Goal: Information Seeking & Learning: Learn about a topic

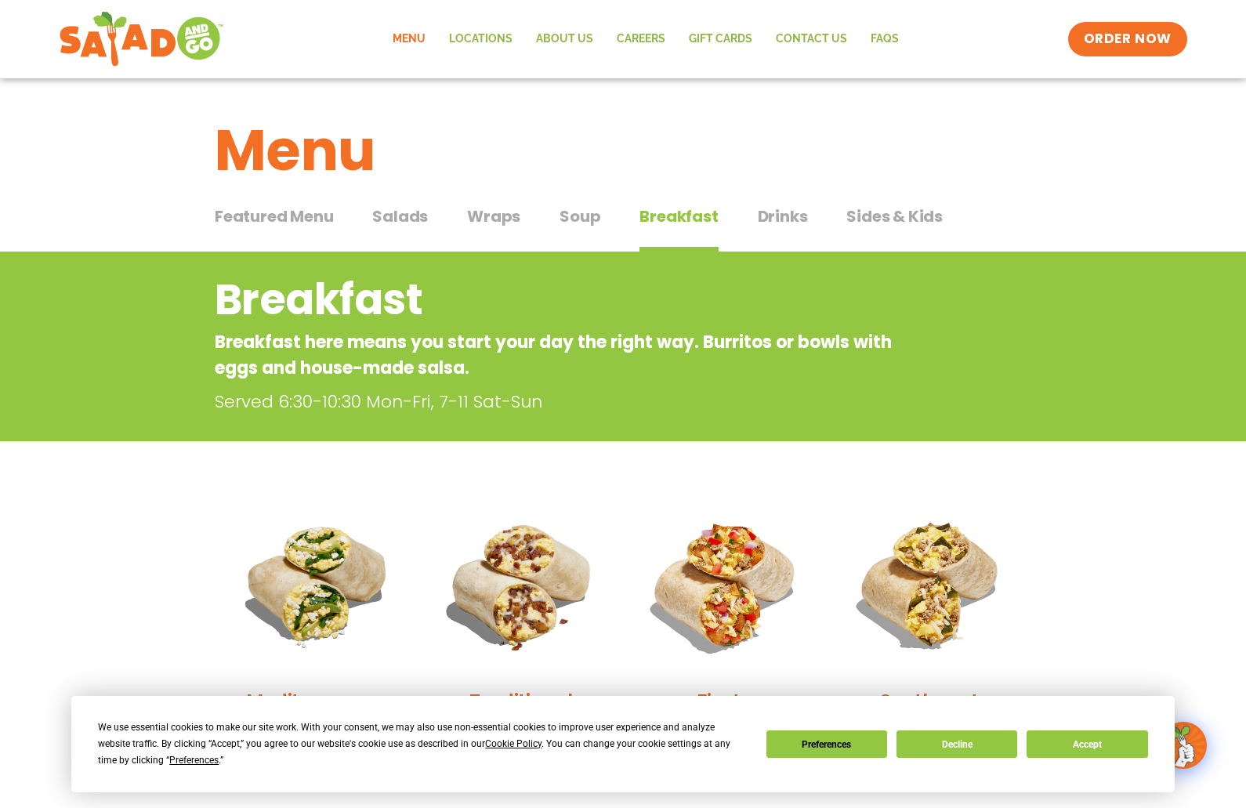
click at [403, 221] on span "Salads" at bounding box center [400, 217] width 56 height 24
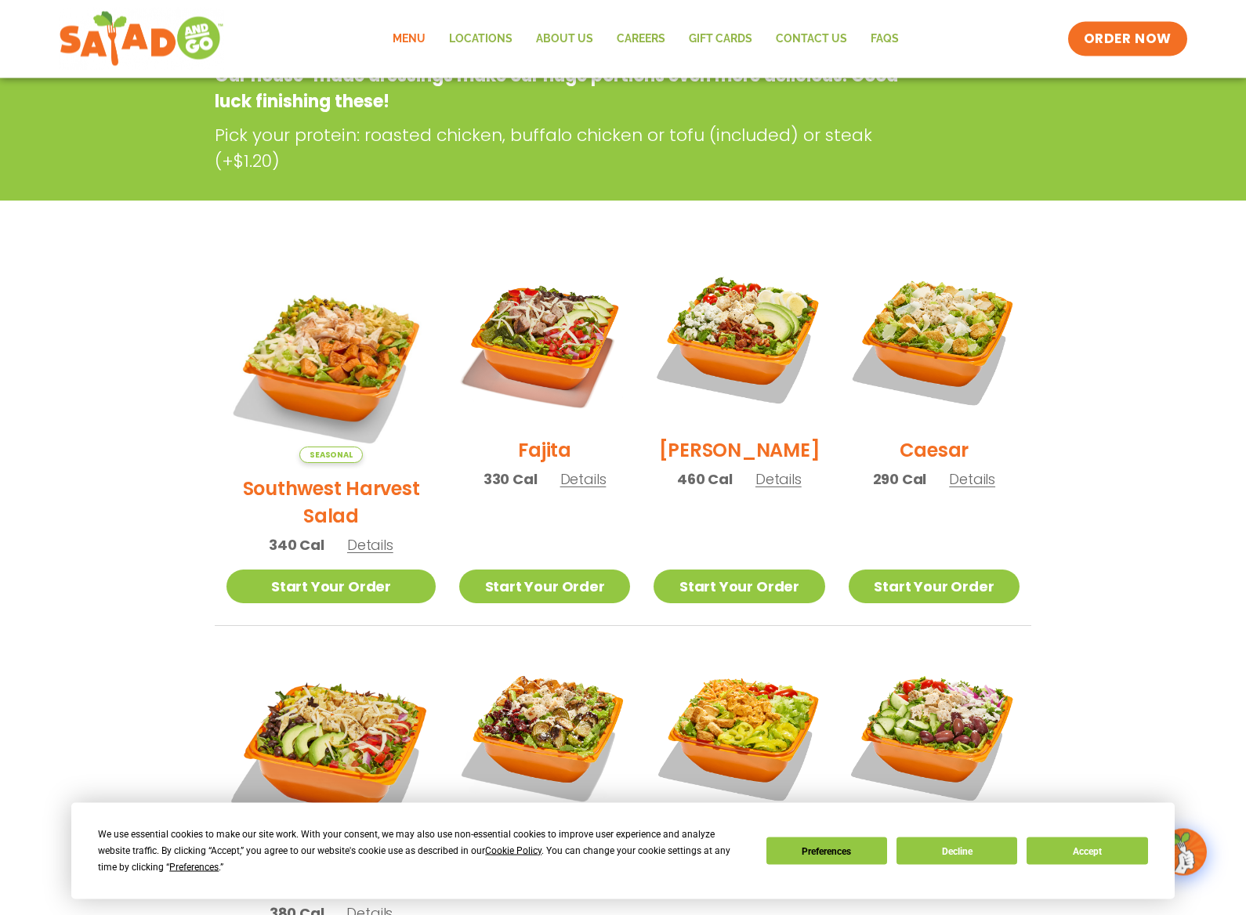
scroll to position [268, 0]
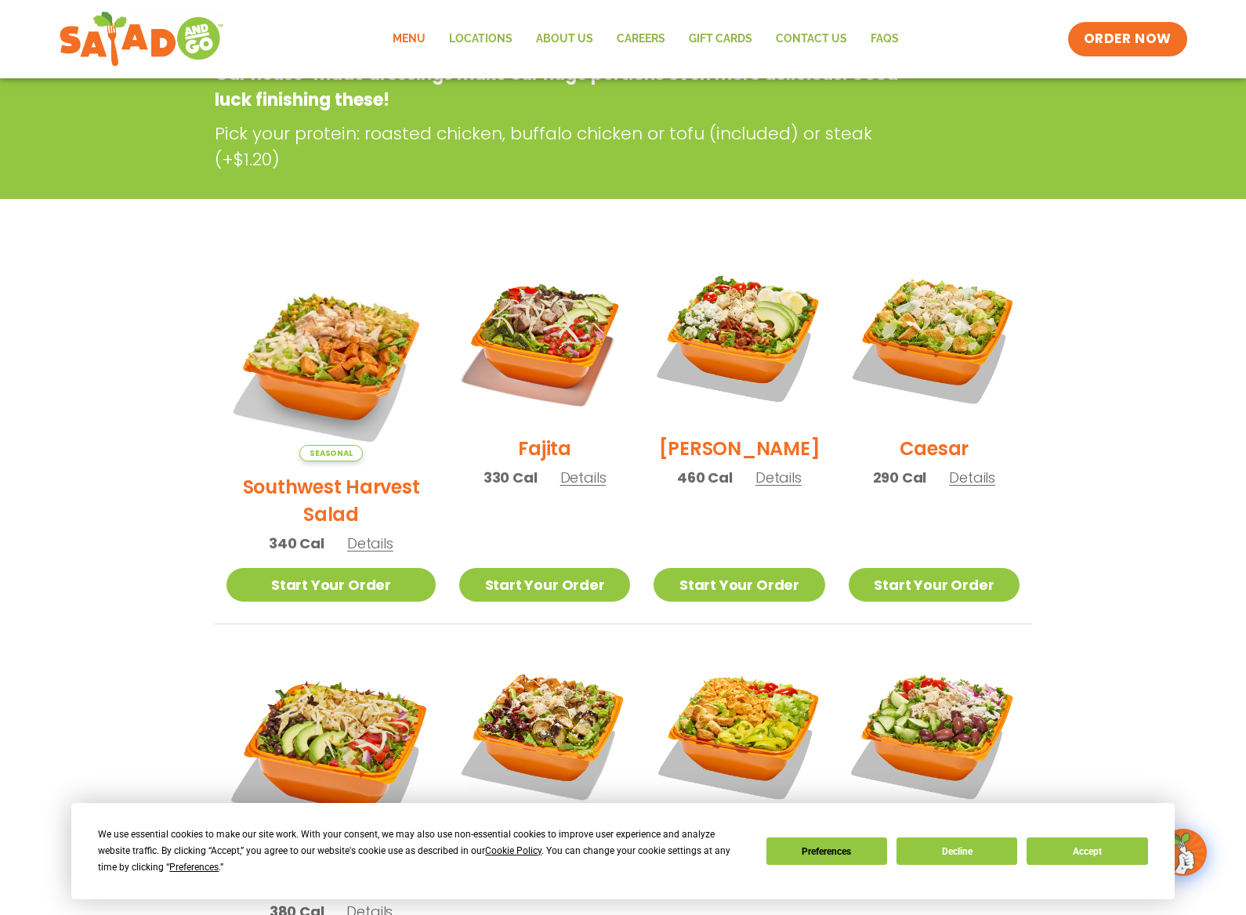
click at [1092, 807] on button "Accept" at bounding box center [1086, 851] width 121 height 27
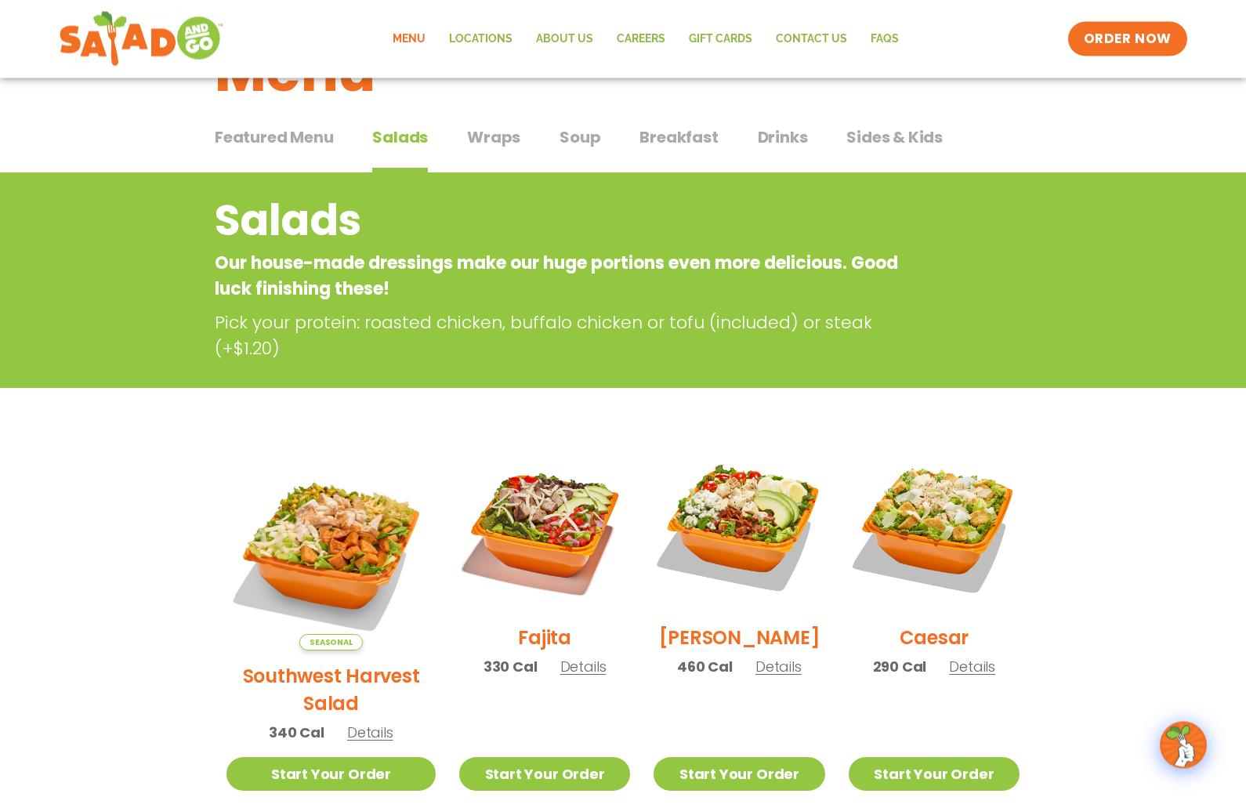
scroll to position [0, 0]
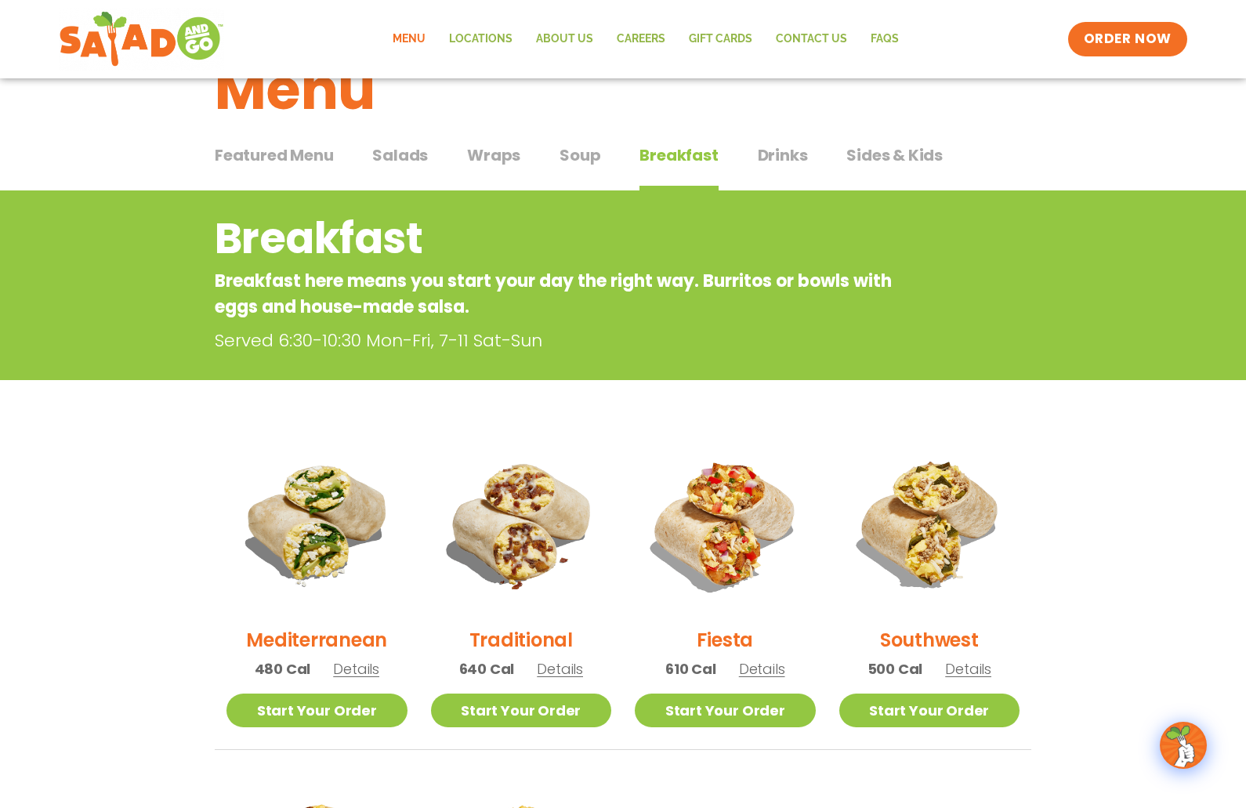
scroll to position [60, 0]
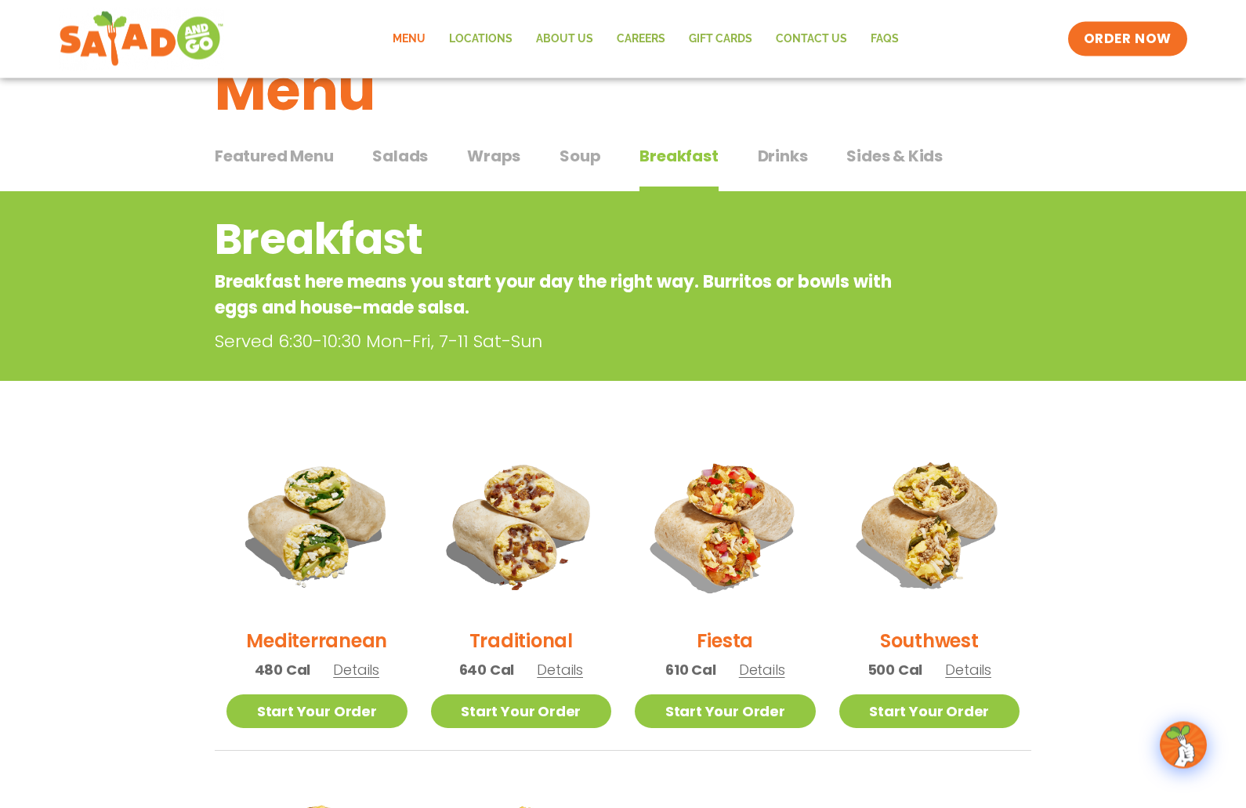
click at [404, 166] on span "Salads" at bounding box center [400, 157] width 56 height 24
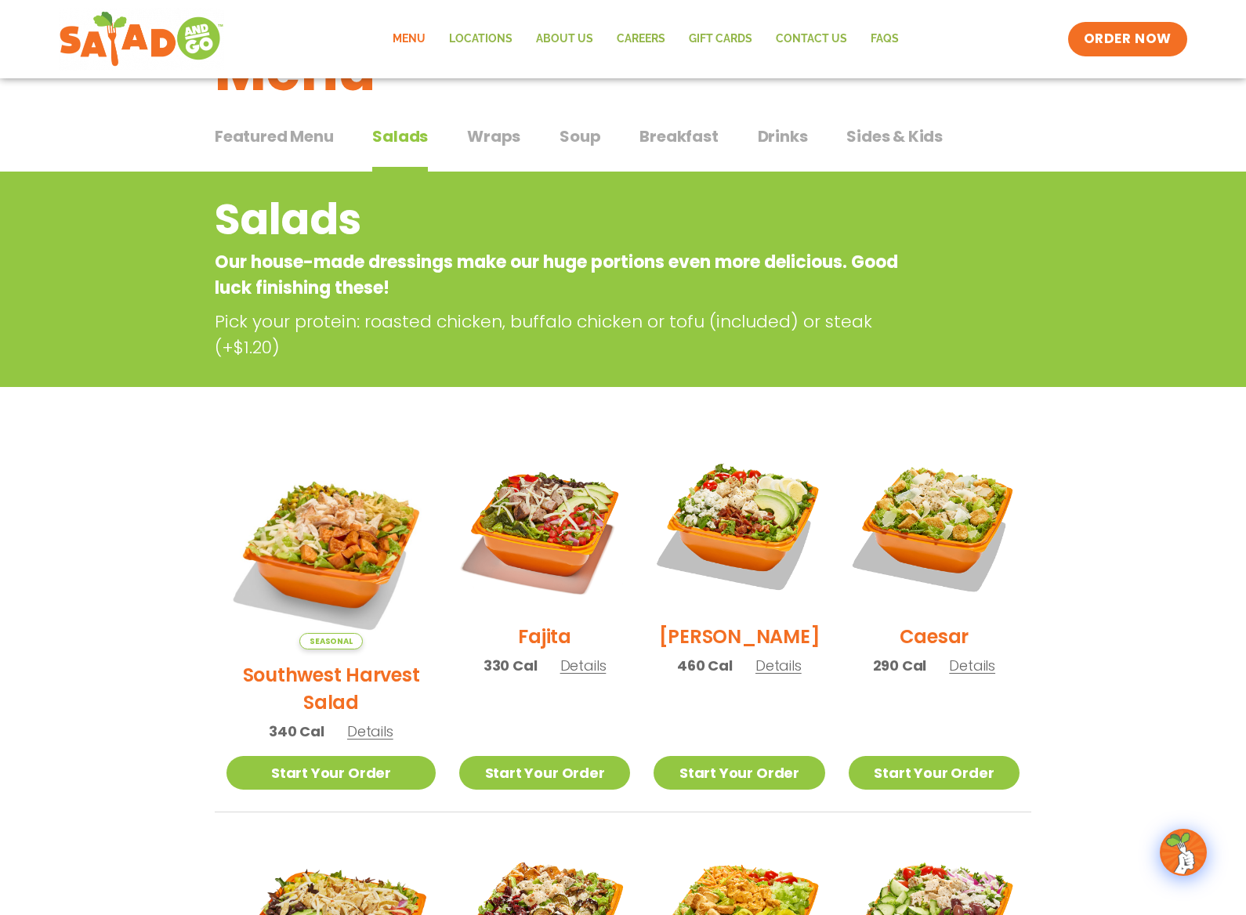
scroll to position [107, 0]
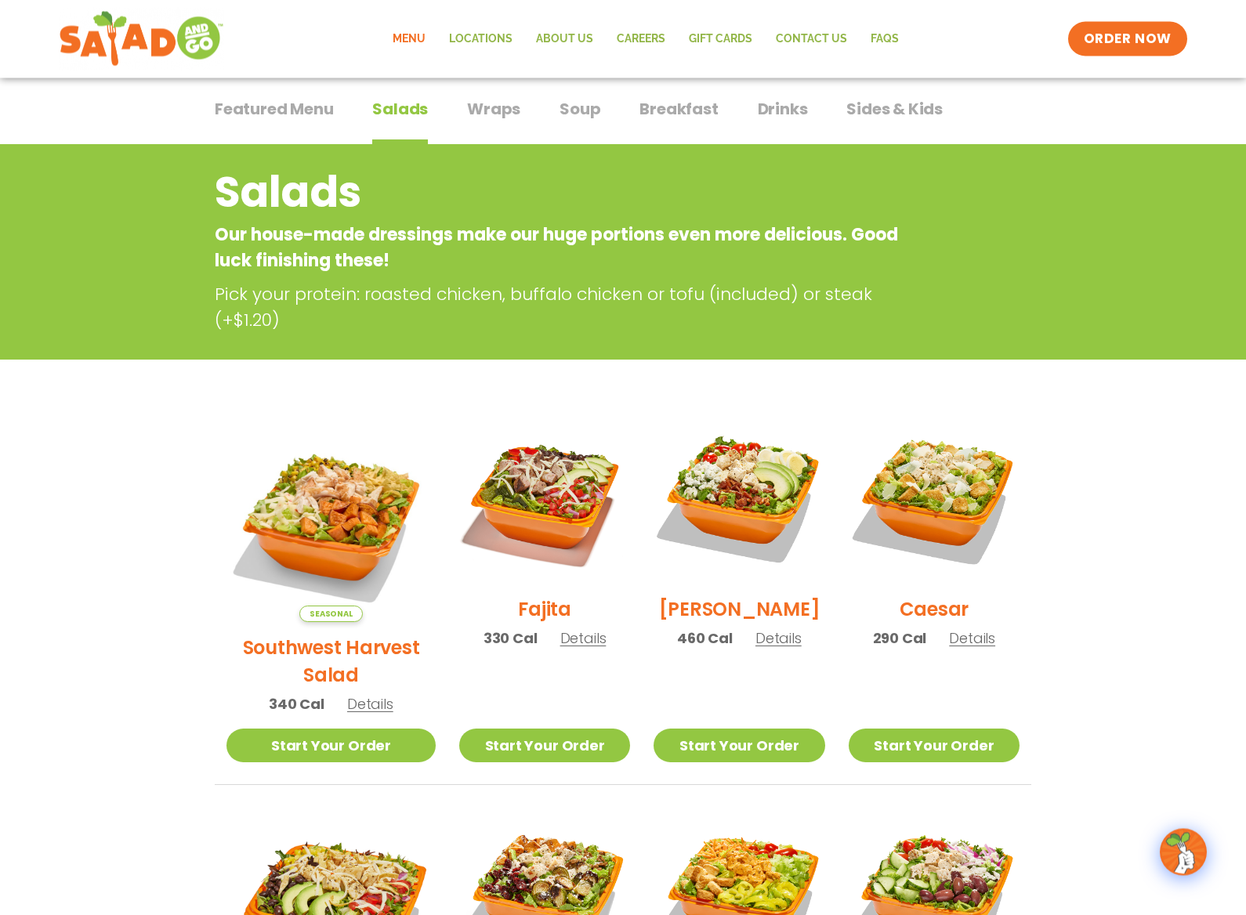
click at [306, 498] on div "Seasonal Southwest Harvest Salad 340 Cal Details" at bounding box center [330, 572] width 209 height 316
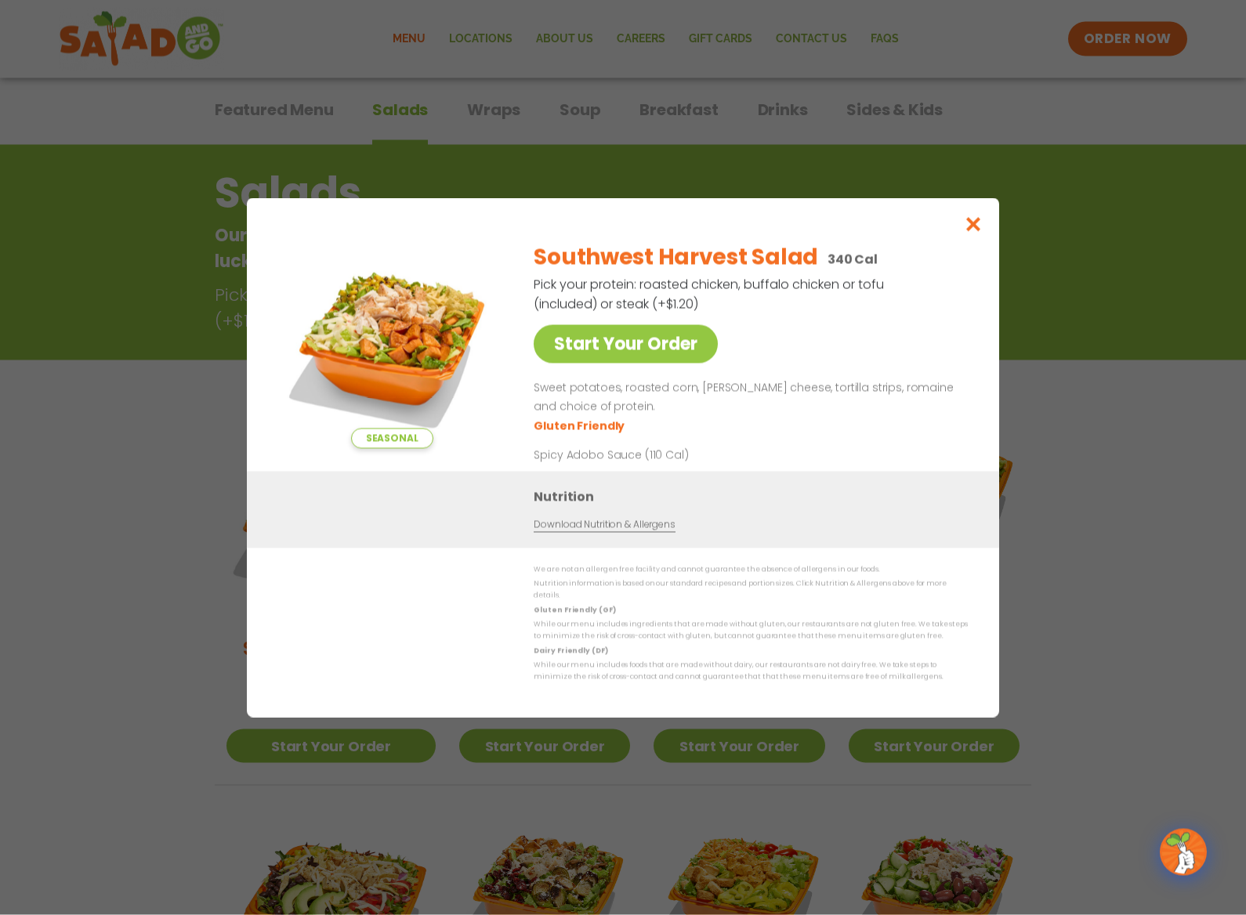
scroll to position [107, 0]
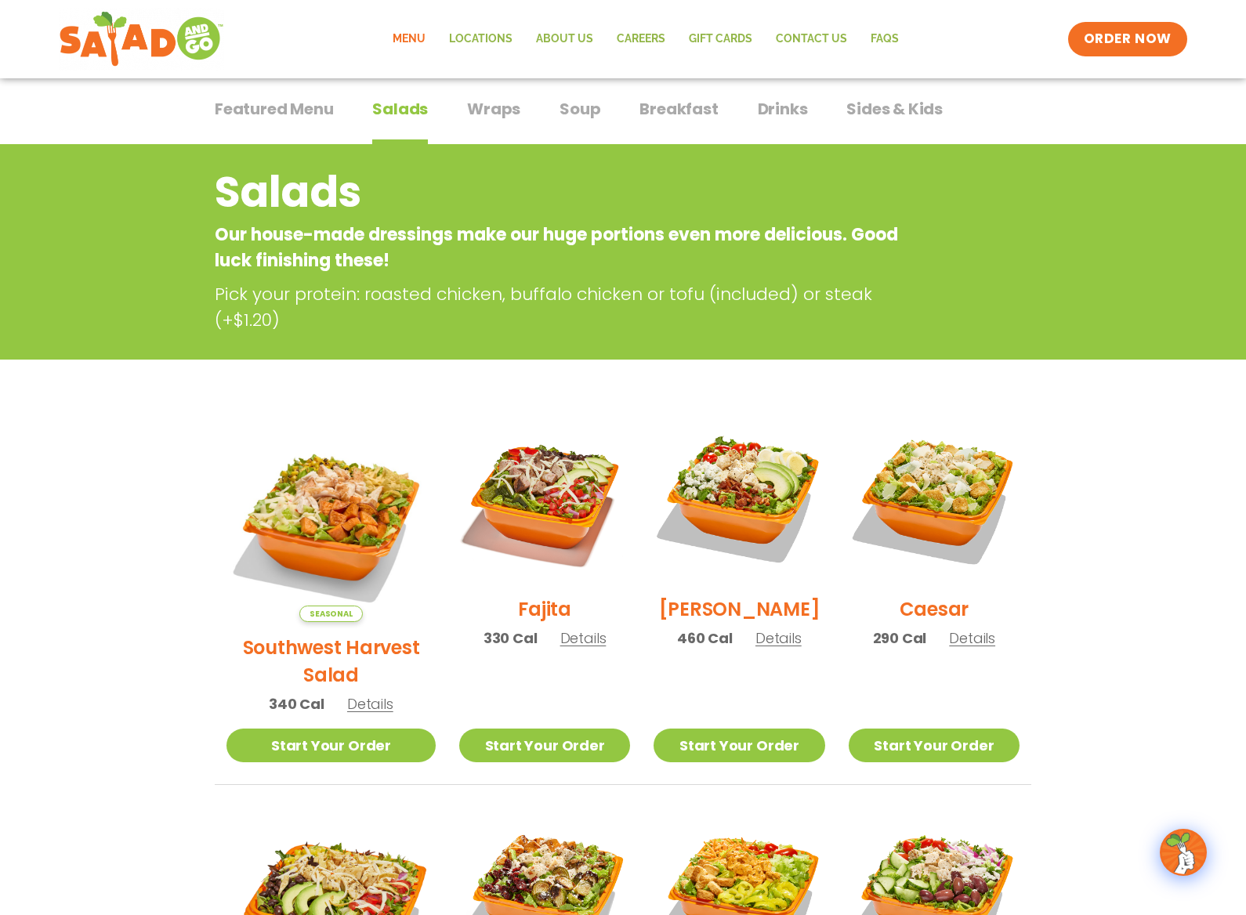
click at [560, 628] on span "Details" at bounding box center [583, 638] width 46 height 20
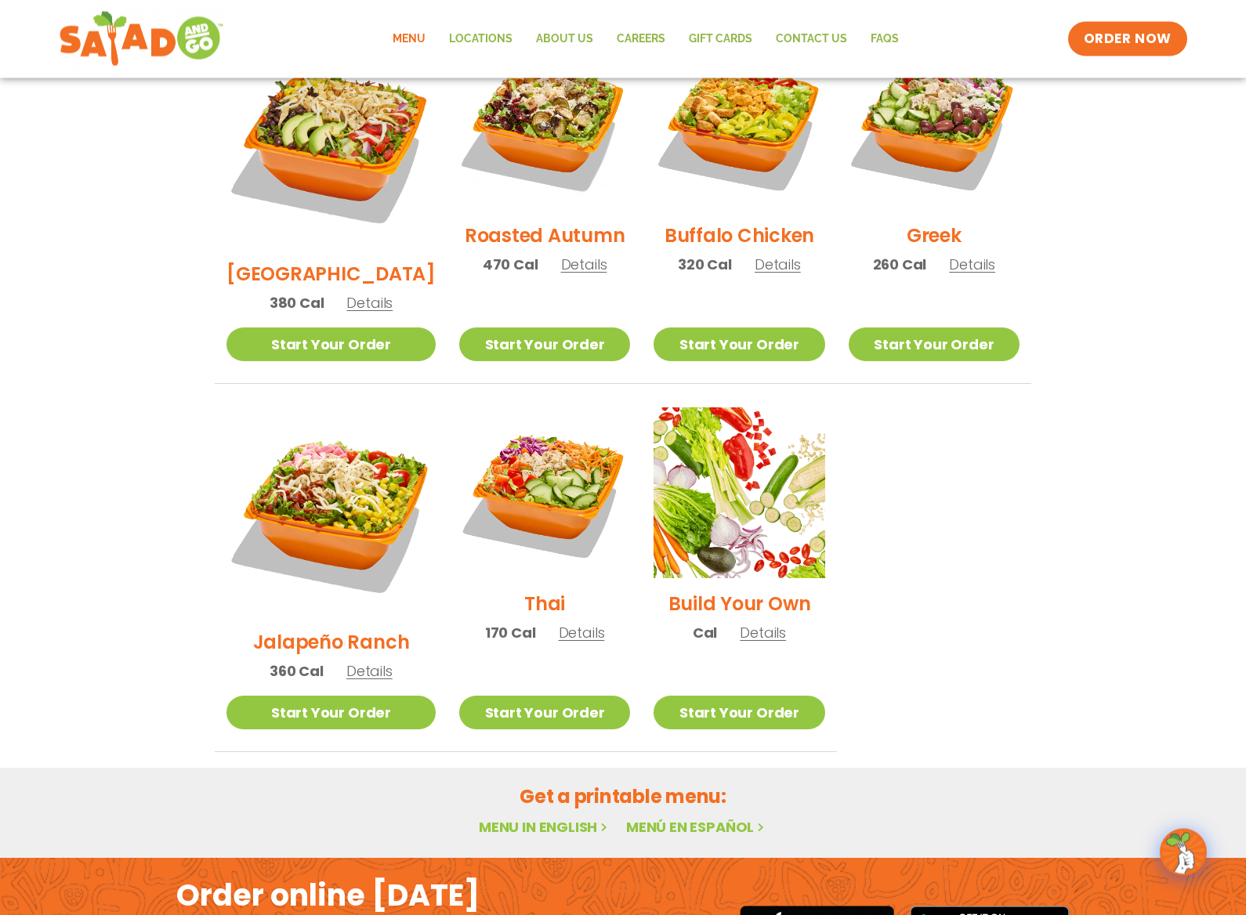
scroll to position [878, 0]
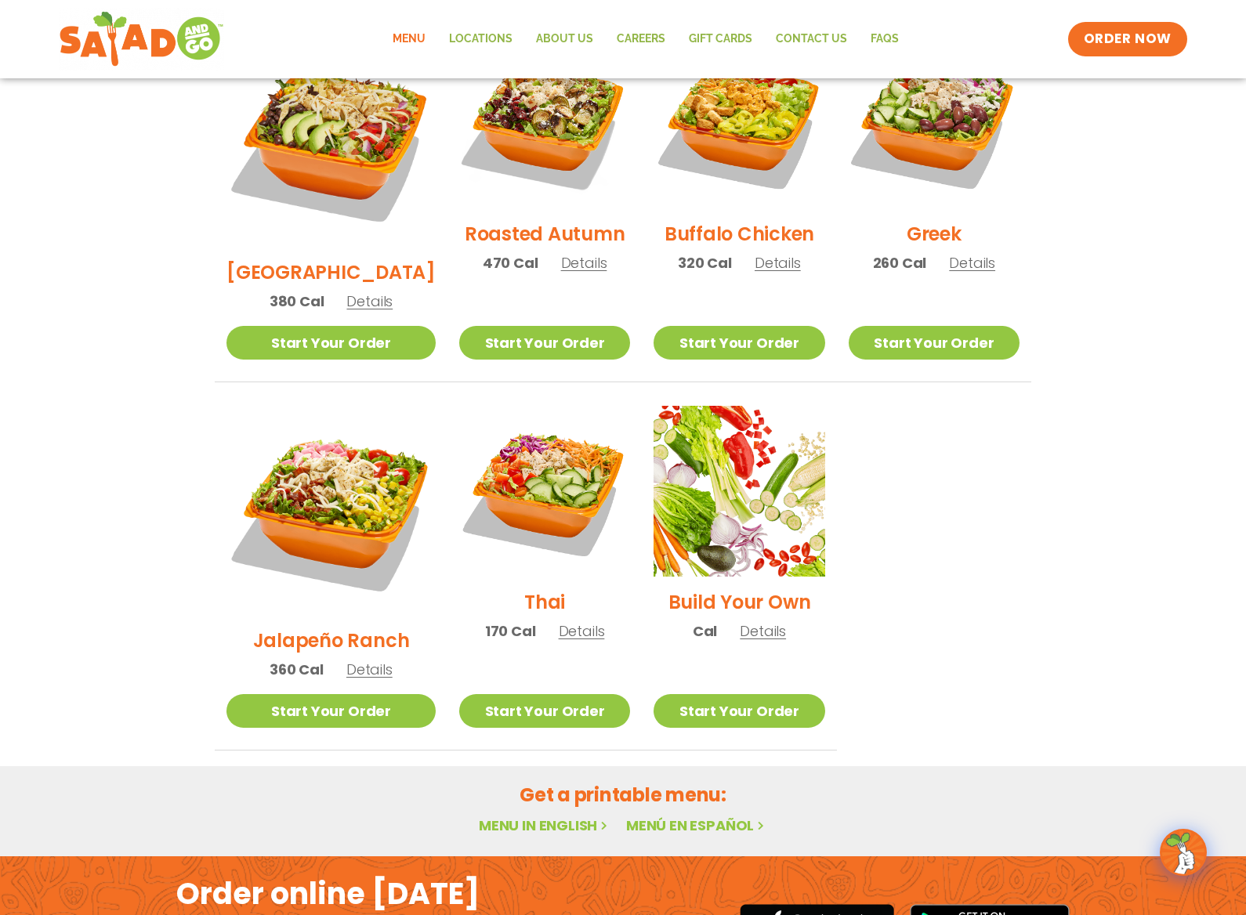
click at [359, 660] on span "Details" at bounding box center [369, 670] width 46 height 20
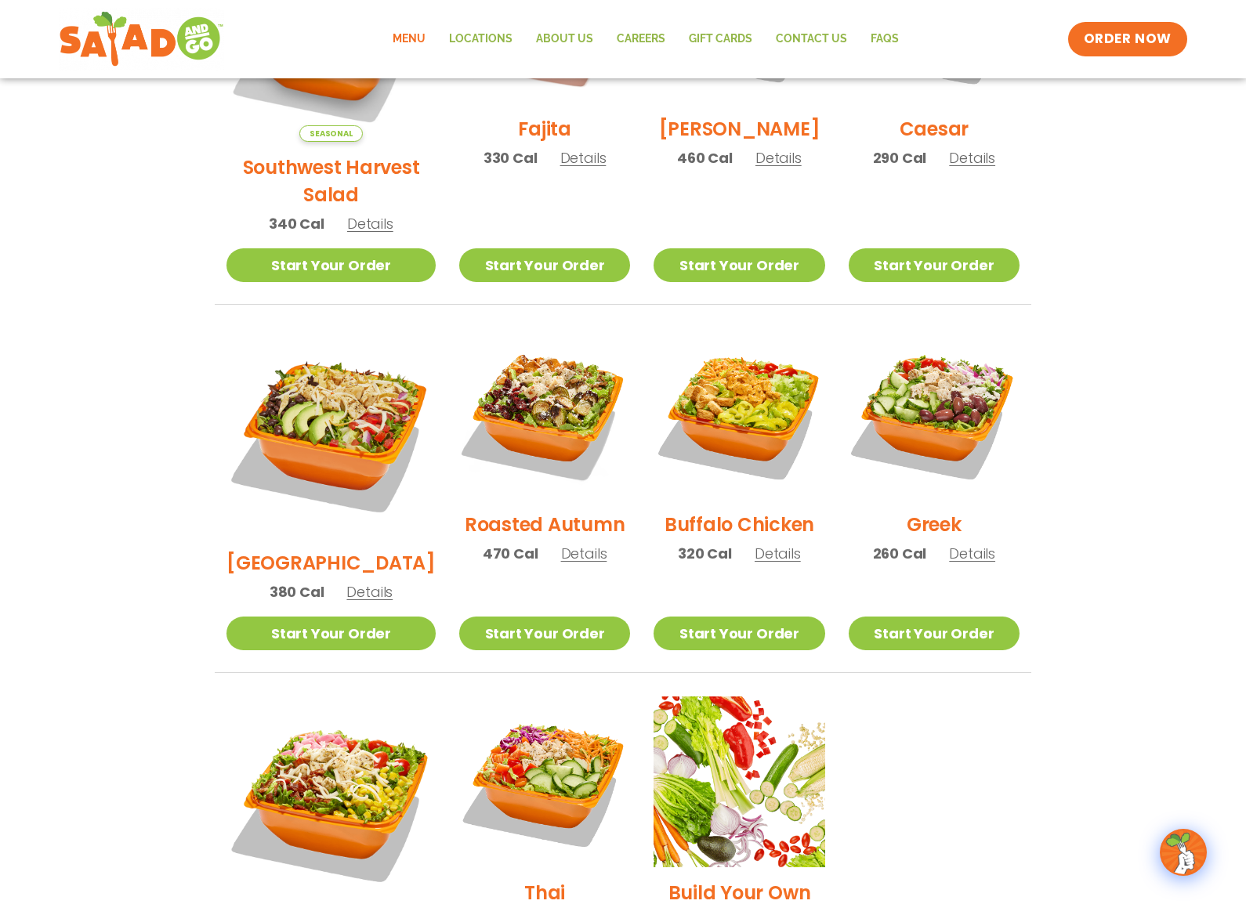
scroll to position [585, 0]
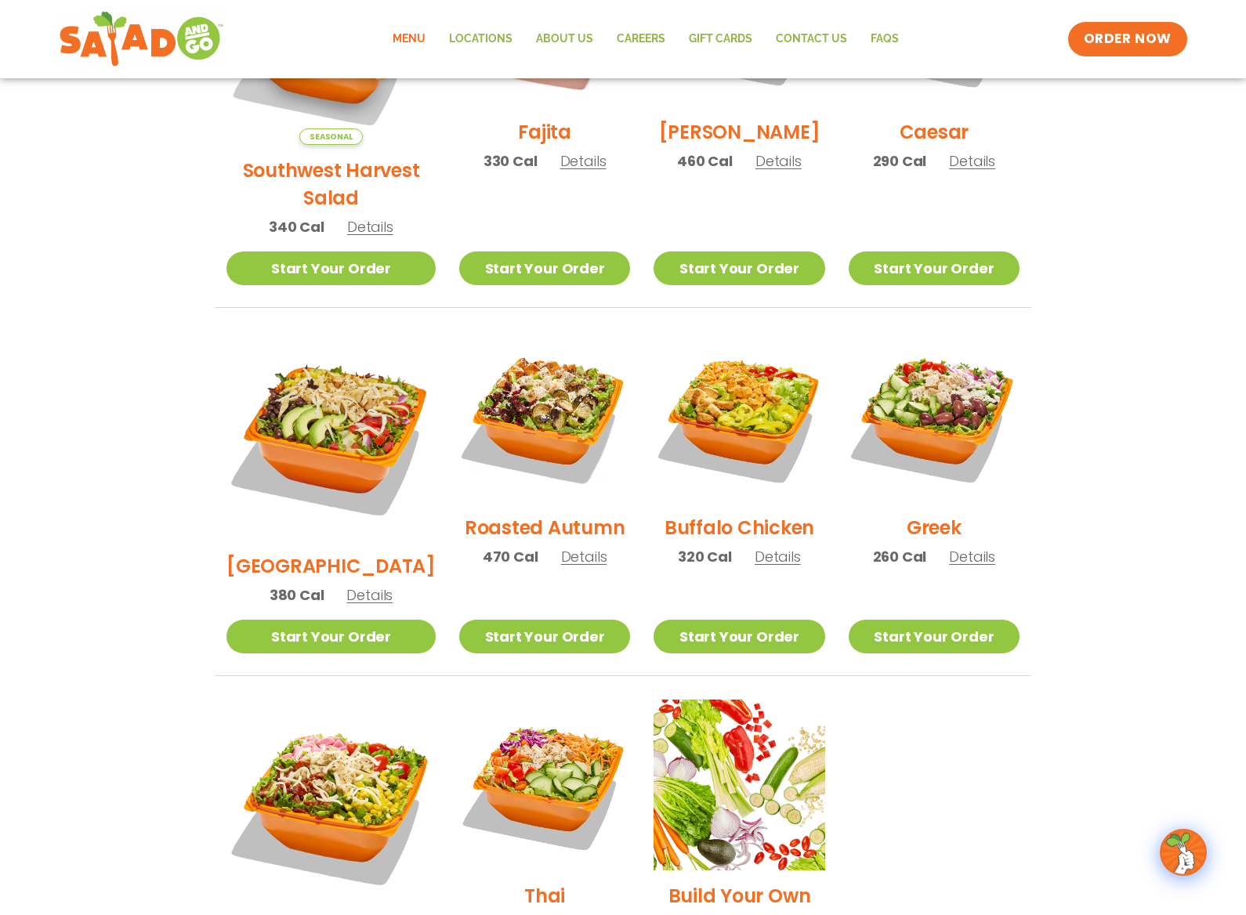
click at [784, 547] on span "Details" at bounding box center [778, 557] width 46 height 20
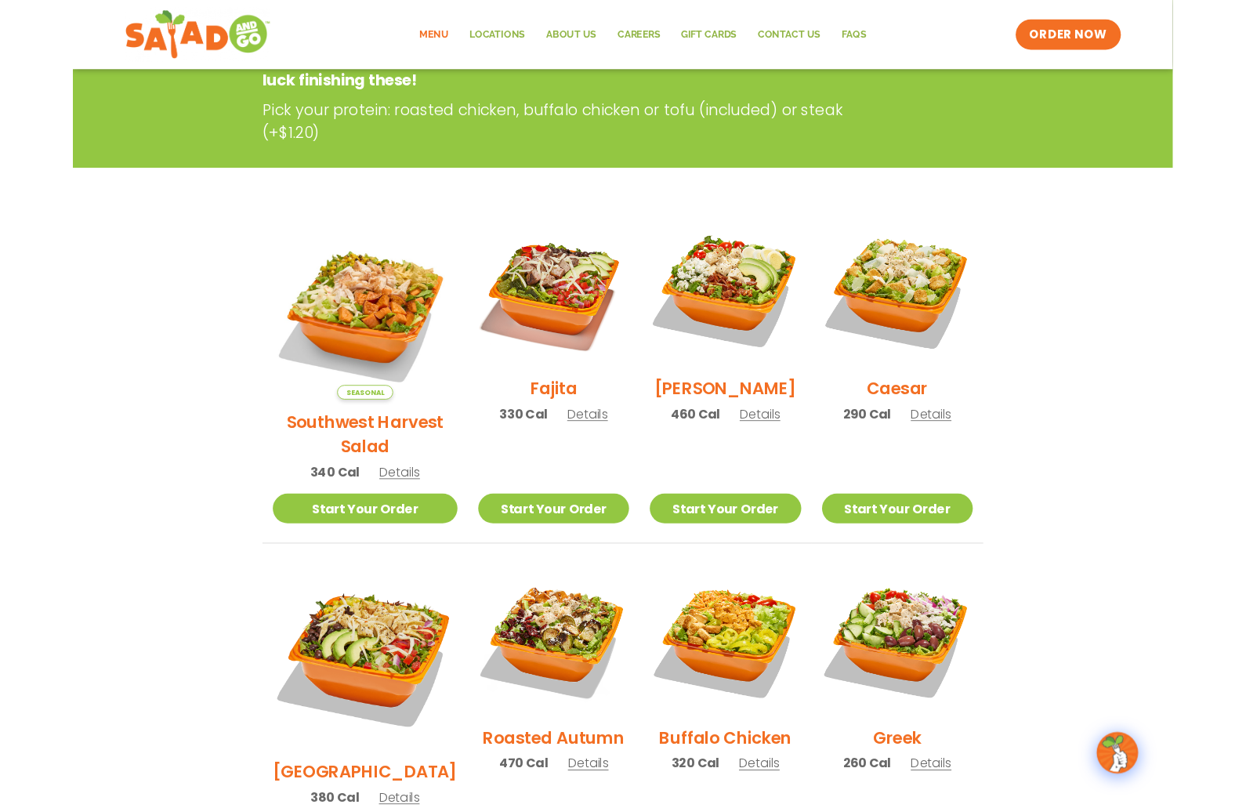
scroll to position [276, 0]
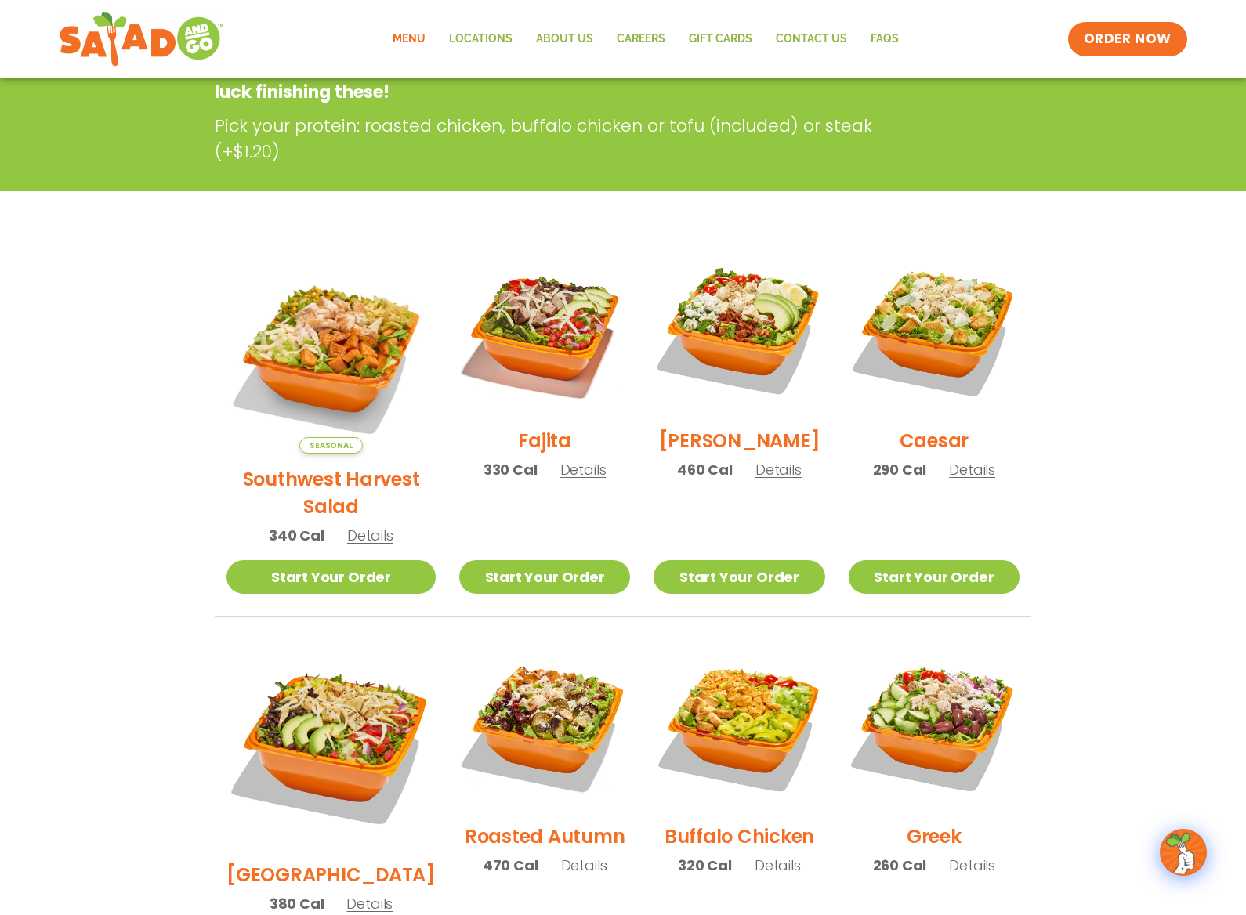
click at [375, 526] on span "Details" at bounding box center [370, 536] width 46 height 20
click at [579, 329] on div "Fajita 330 Cal Details" at bounding box center [544, 369] width 171 height 250
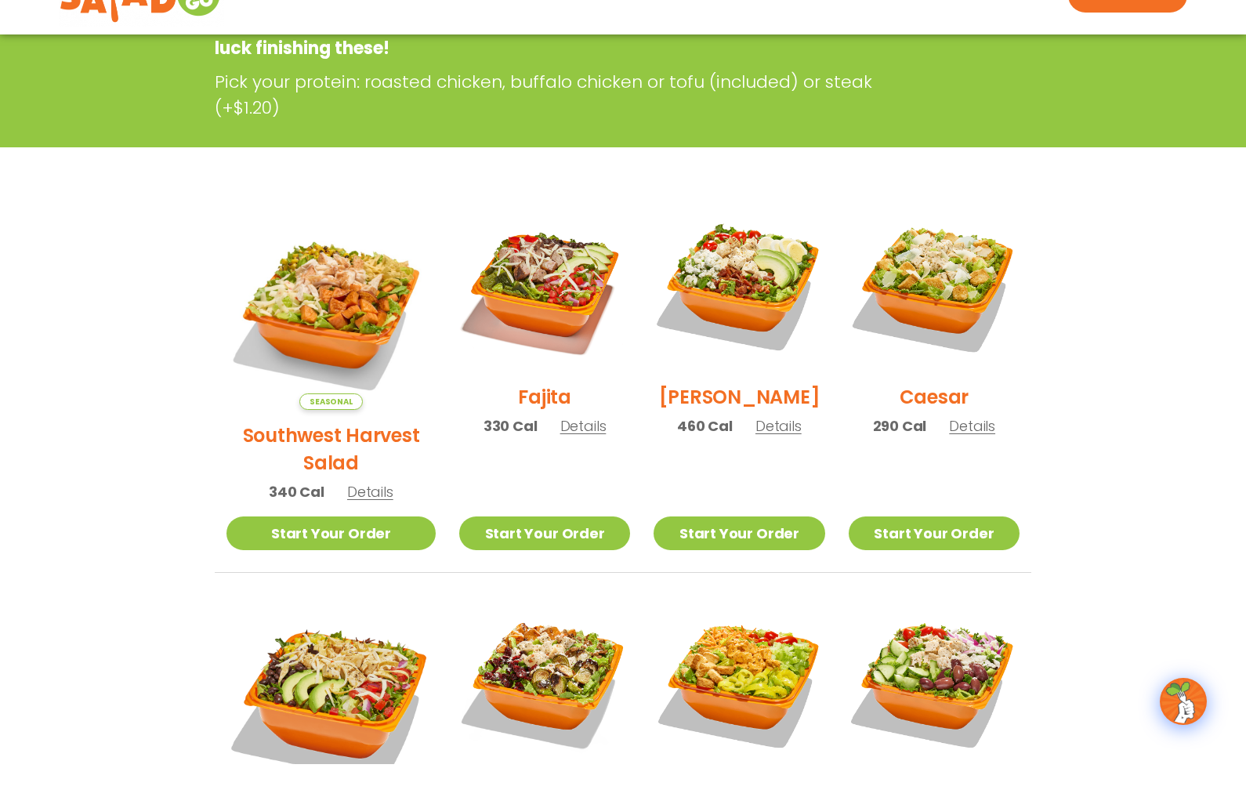
scroll to position [320, 0]
